Goal: Task Accomplishment & Management: Use online tool/utility

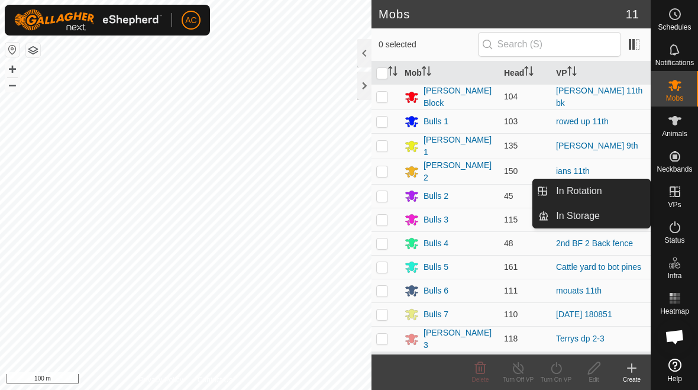
click at [622, 188] on link "In Rotation" at bounding box center [599, 191] width 101 height 24
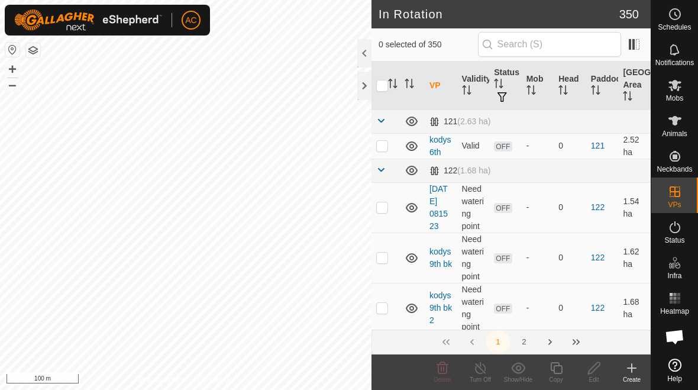
click at [634, 366] on icon at bounding box center [632, 368] width 14 height 14
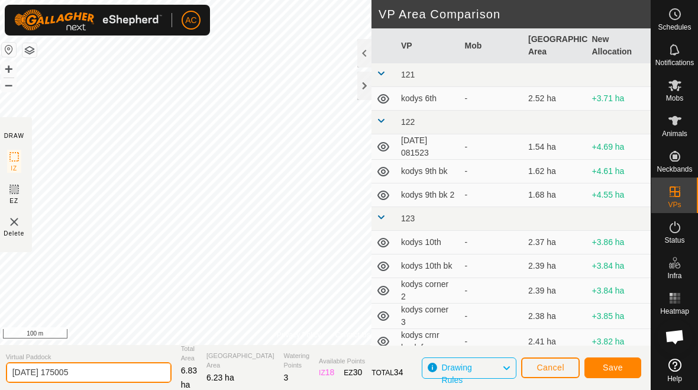
click at [106, 372] on input "[DATE] 175005" at bounding box center [89, 372] width 166 height 21
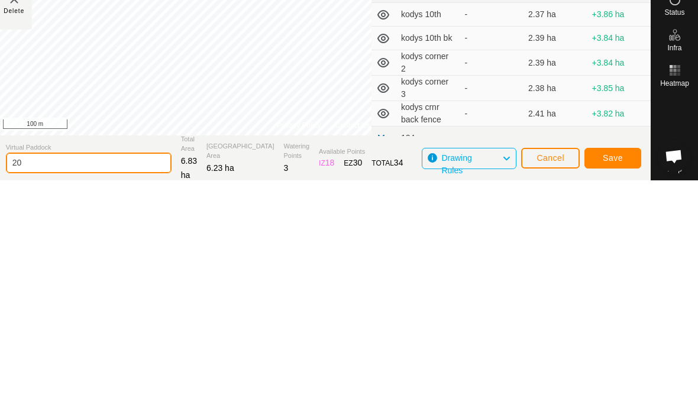
type input "2"
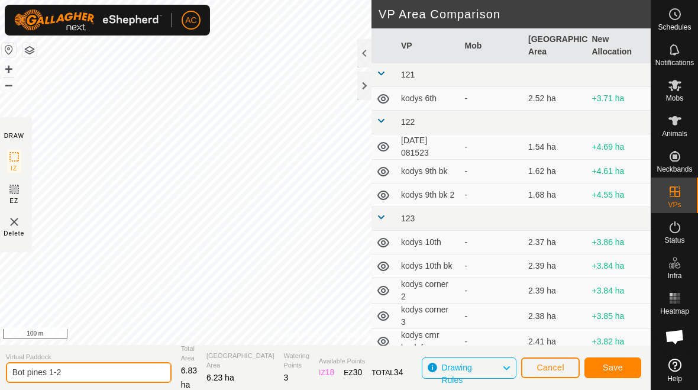
type input "Bot pines 1-2"
click at [619, 366] on span "Save" at bounding box center [613, 367] width 20 height 9
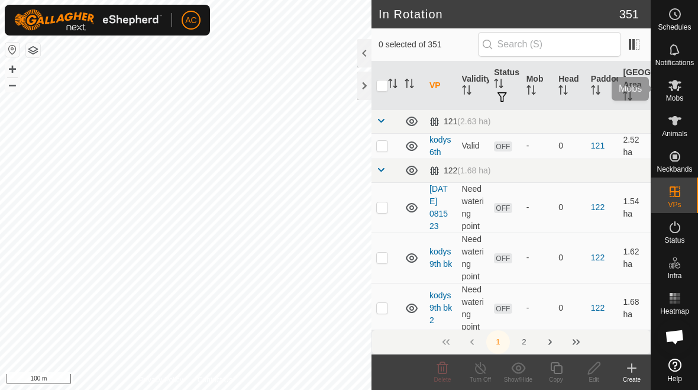
click at [683, 86] on es-mob-svg-icon at bounding box center [675, 85] width 21 height 19
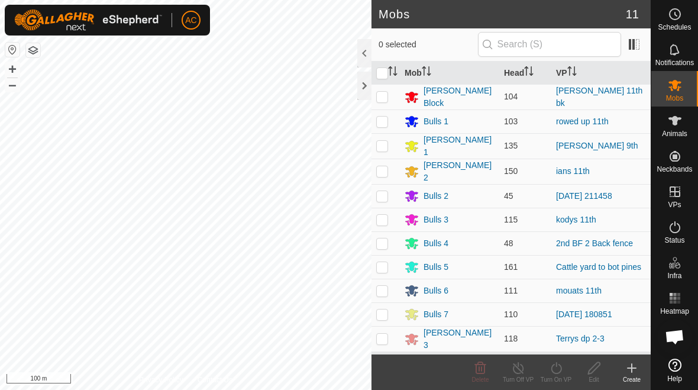
click at [467, 260] on div "Bulls 5" at bounding box center [450, 267] width 90 height 14
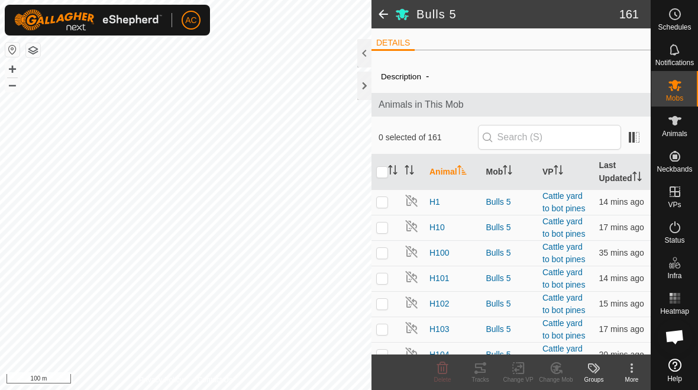
click at [381, 17] on span at bounding box center [384, 14] width 24 height 28
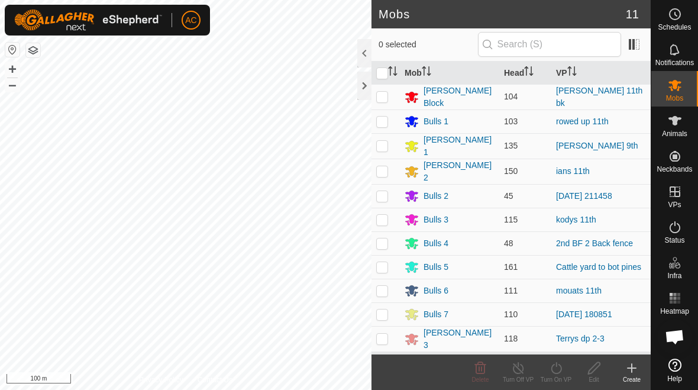
click at [376, 262] on p-checkbox at bounding box center [382, 266] width 12 height 9
checkbox input "true"
click at [558, 365] on icon at bounding box center [556, 368] width 15 height 14
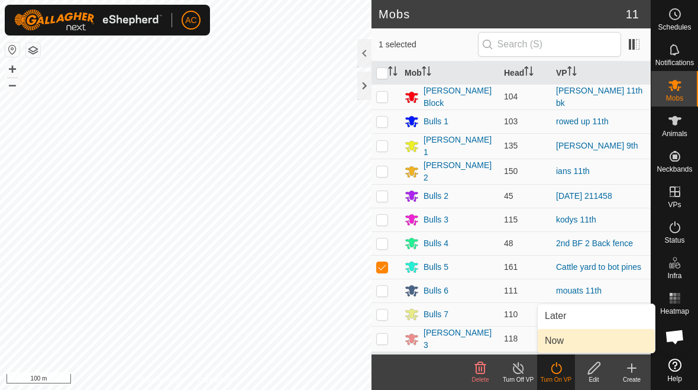
click at [570, 342] on link "Now" at bounding box center [596, 341] width 117 height 24
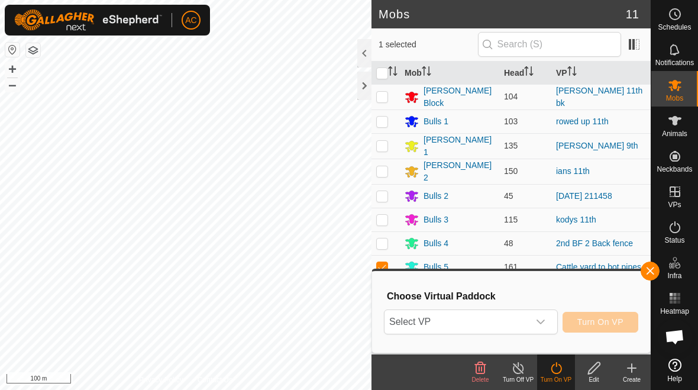
click at [538, 325] on icon "dropdown trigger" at bounding box center [540, 321] width 9 height 9
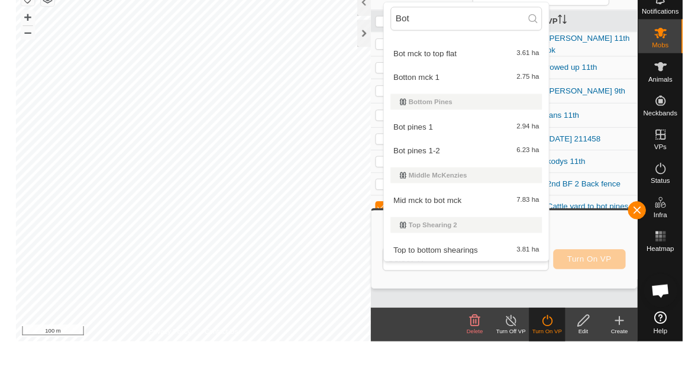
scroll to position [427, 0]
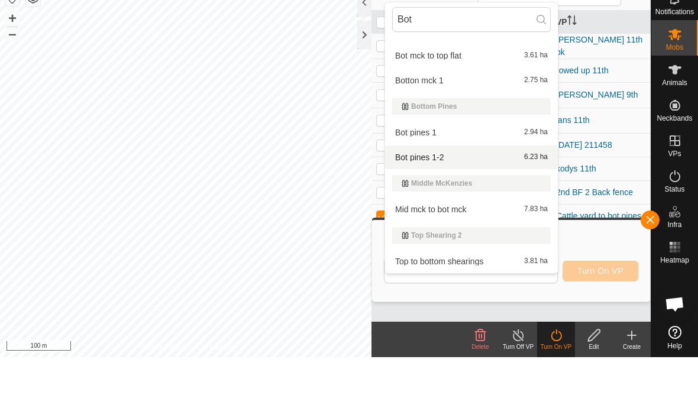
type input "Bot"
click at [439, 201] on div "Bot pines 1-2 6.23 ha" at bounding box center [471, 208] width 159 height 14
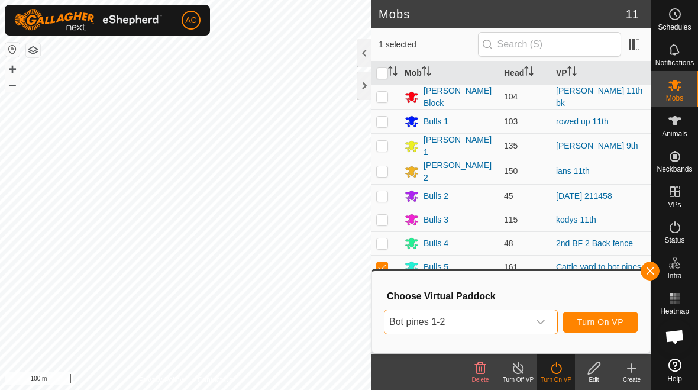
click at [611, 317] on span "Turn On VP" at bounding box center [601, 321] width 46 height 9
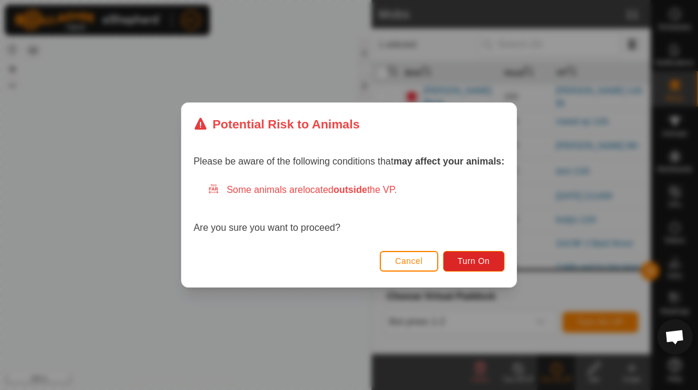
click at [489, 257] on span "Turn On" at bounding box center [474, 260] width 32 height 9
